Goal: Task Accomplishment & Management: Use online tool/utility

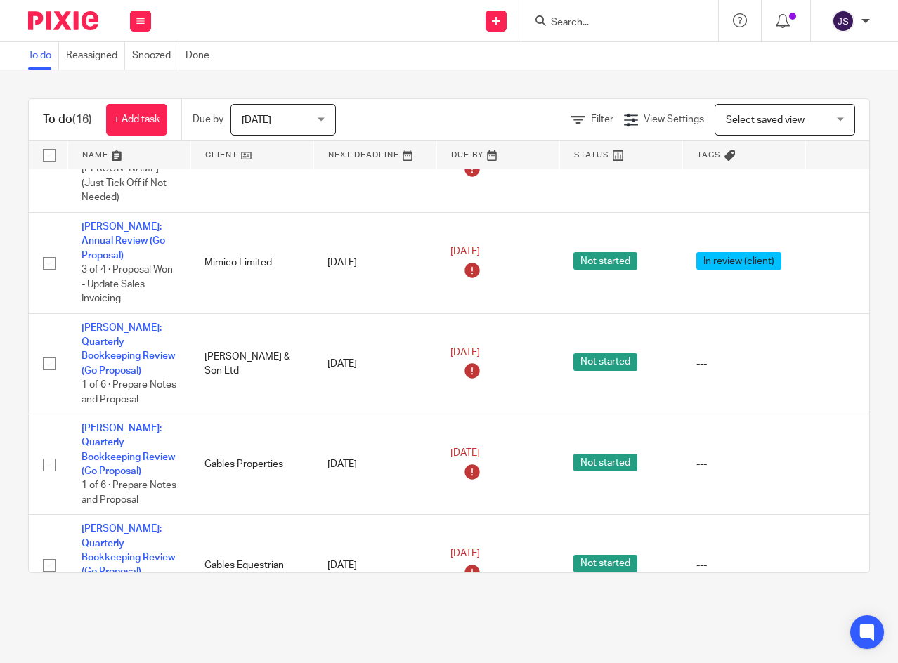
scroll to position [148, 0]
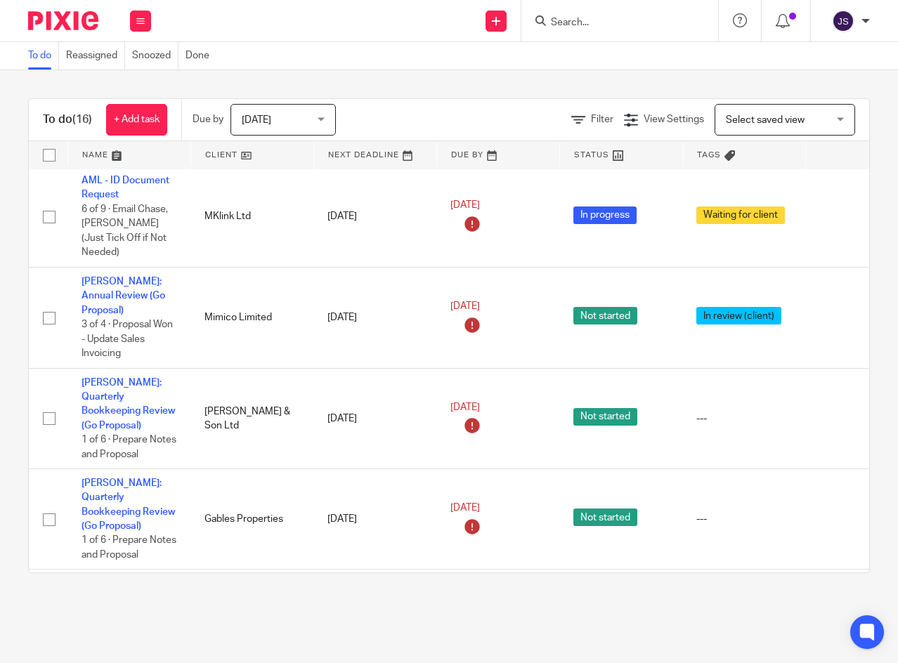
click at [143, 19] on icon at bounding box center [140, 21] width 8 height 8
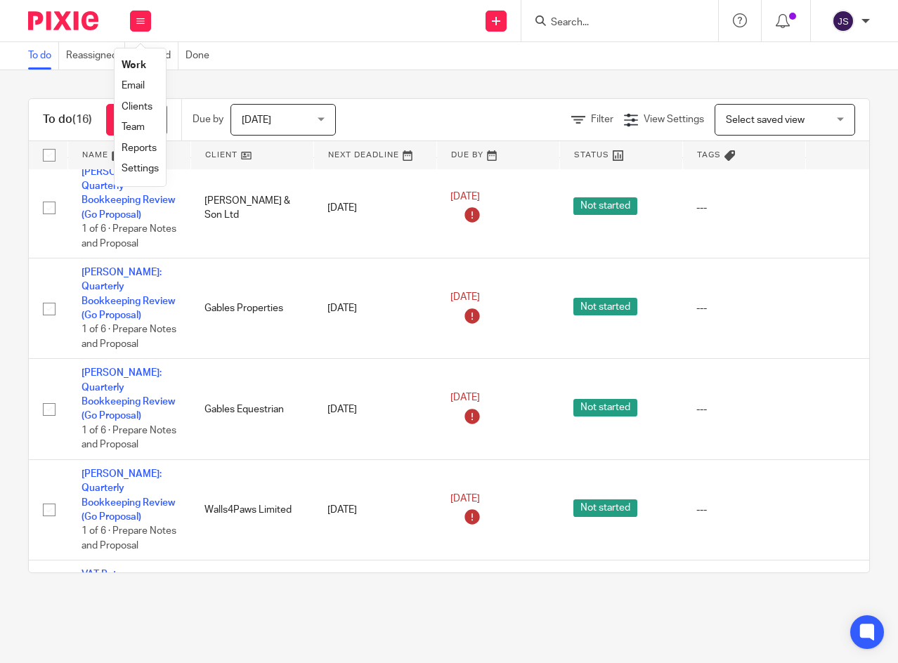
scroll to position [288, 0]
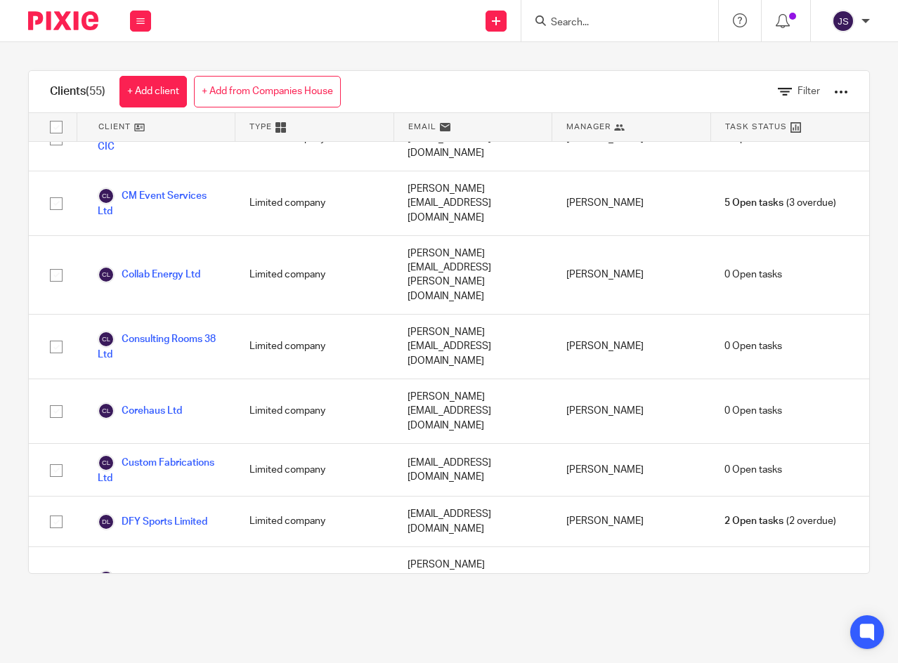
scroll to position [773, 0]
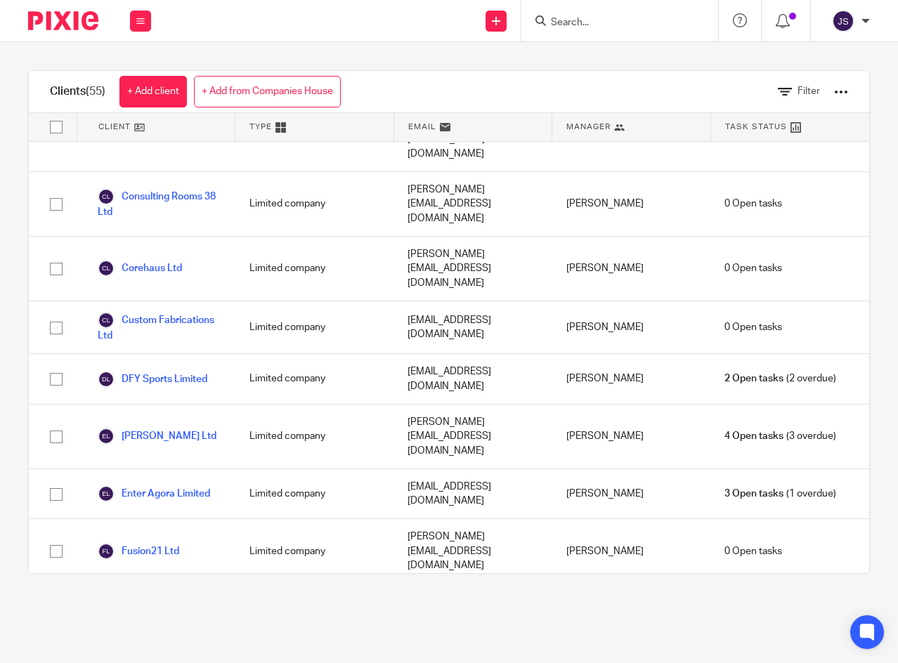
click at [193, 485] on link "Enter Agora Limited" at bounding box center [154, 493] width 112 height 17
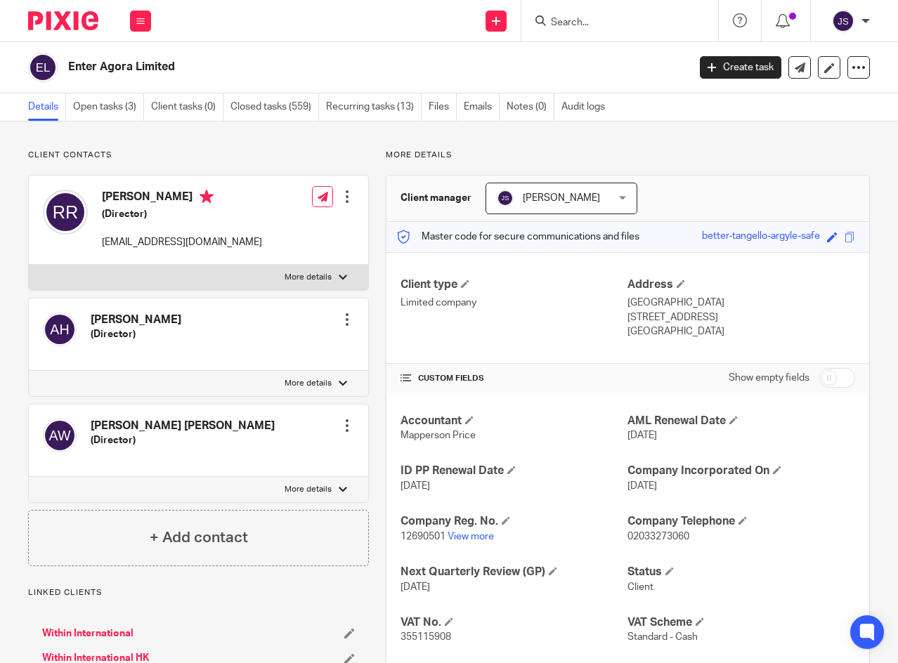
click at [116, 110] on link "Open tasks (3)" at bounding box center [108, 106] width 71 height 27
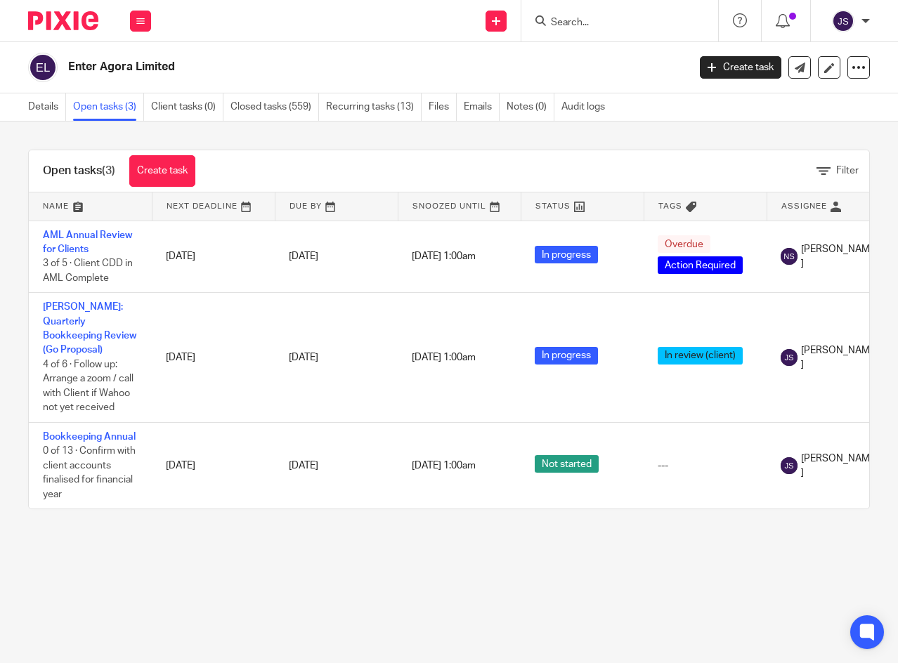
click at [93, 322] on link "[PERSON_NAME]: Quarterly Bookkeeping Review (Go Proposal)" at bounding box center [89, 328] width 93 height 53
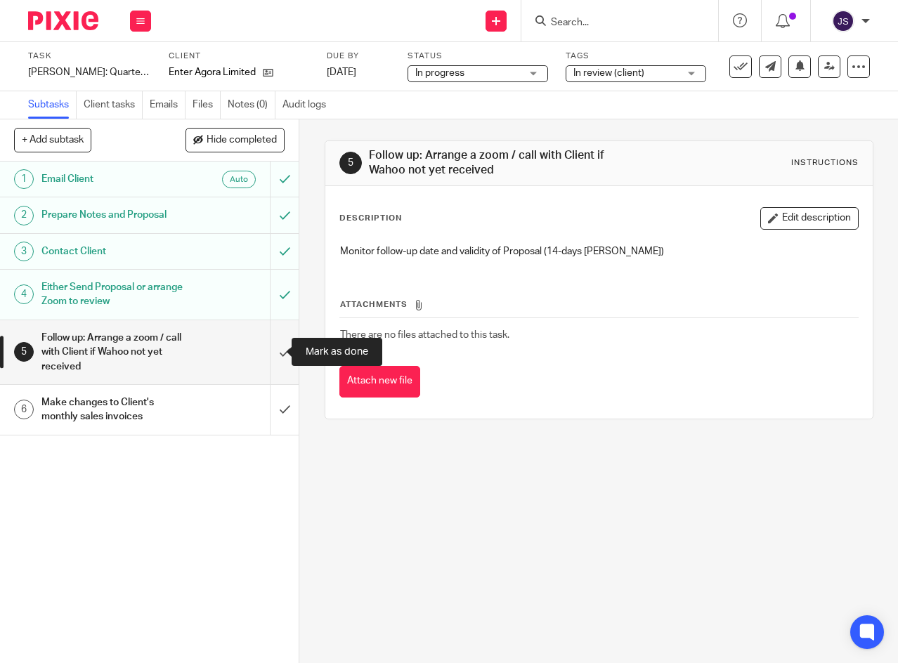
click at [270, 352] on input "submit" at bounding box center [149, 352] width 299 height 64
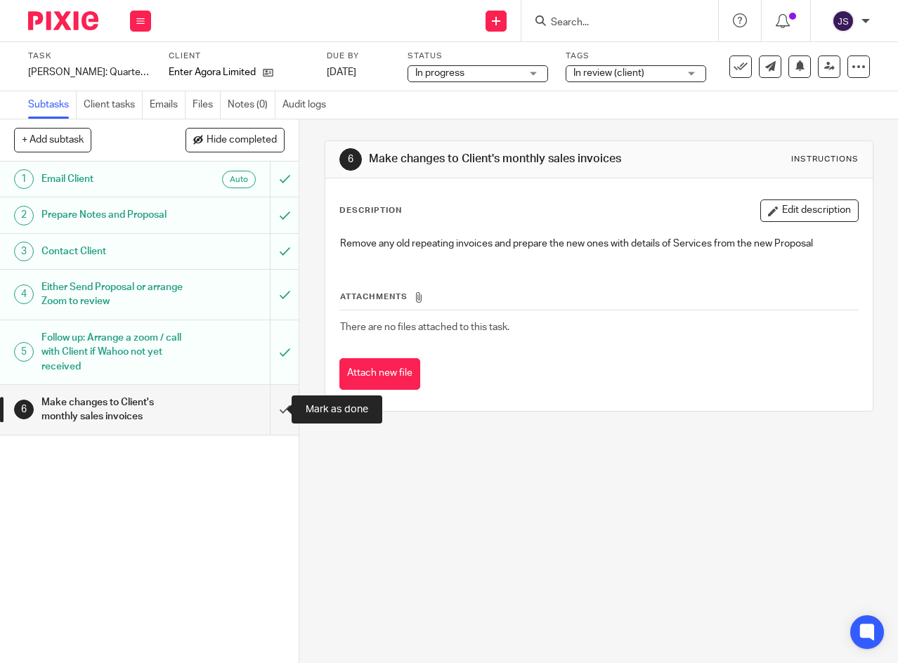
click at [270, 413] on input "submit" at bounding box center [149, 410] width 299 height 50
